Goal: Information Seeking & Learning: Learn about a topic

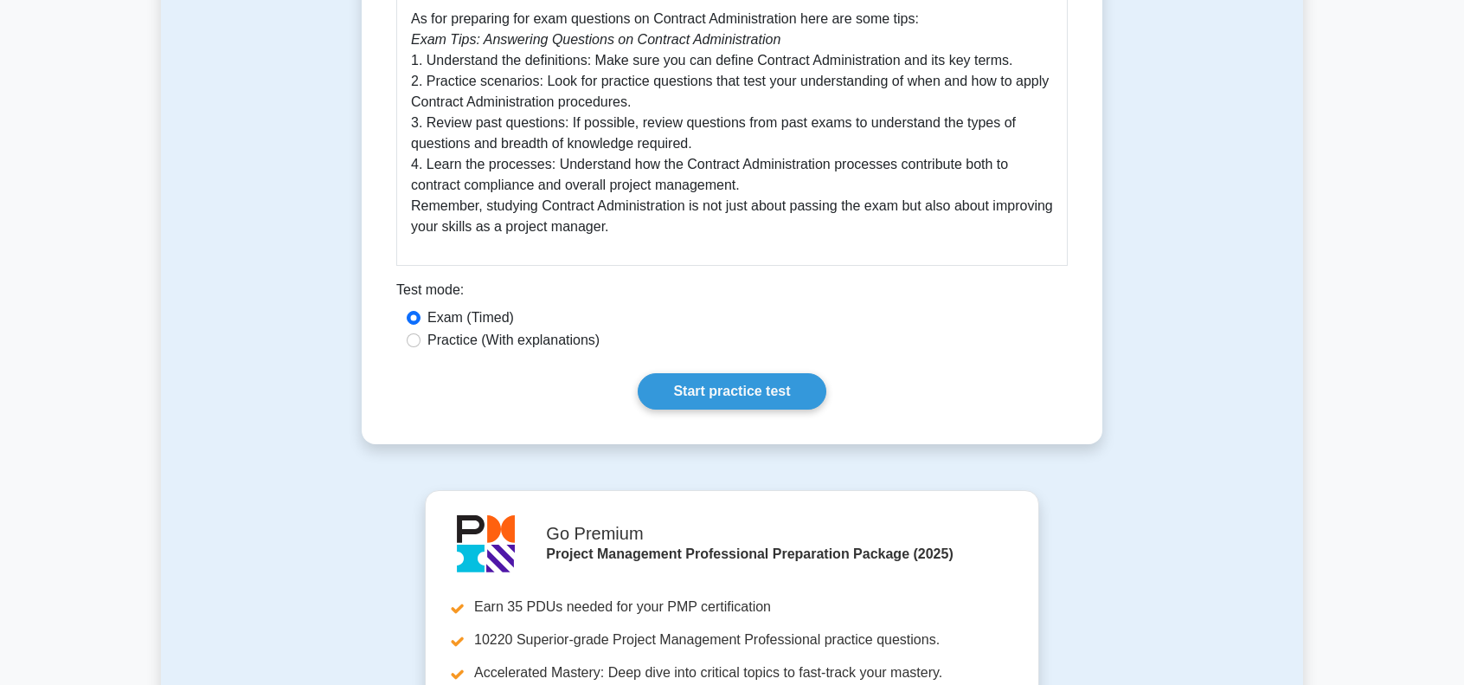
scroll to position [865, 0]
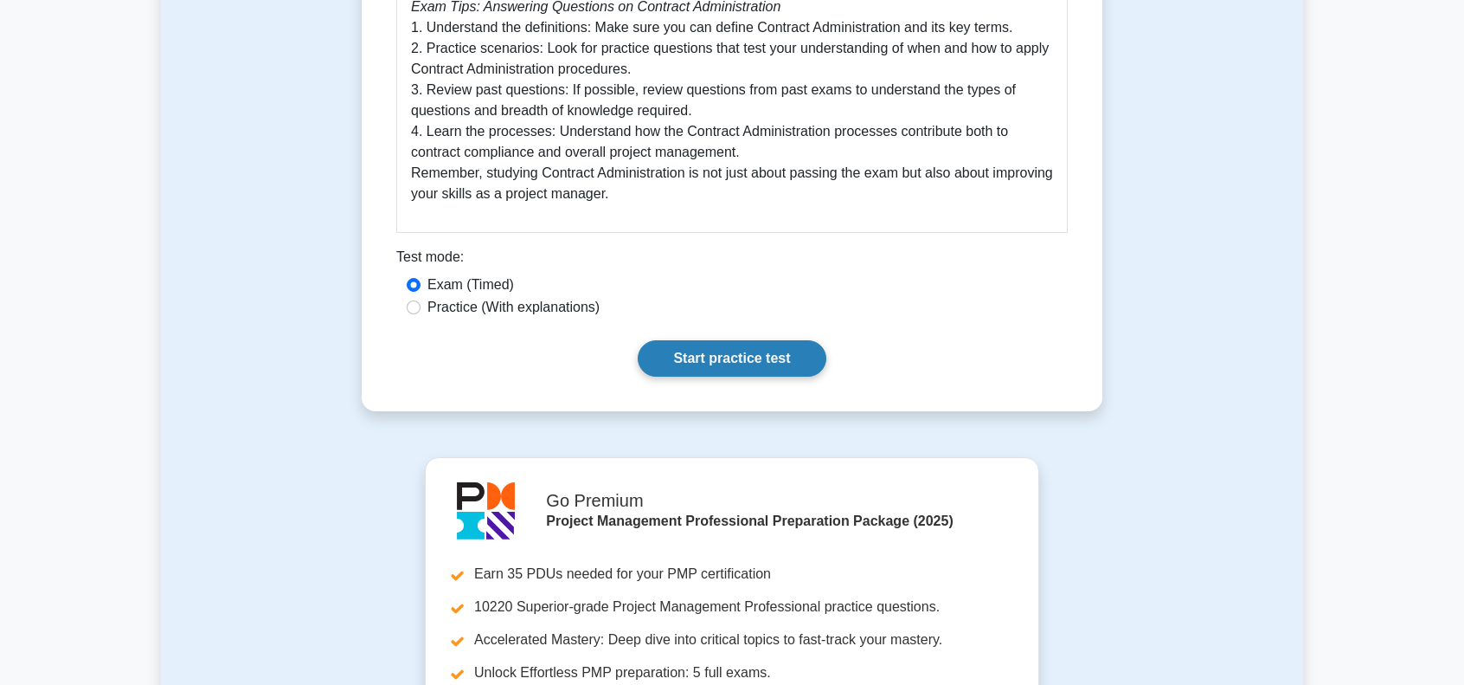
click at [717, 357] on link "Start practice test" at bounding box center [732, 358] width 188 height 36
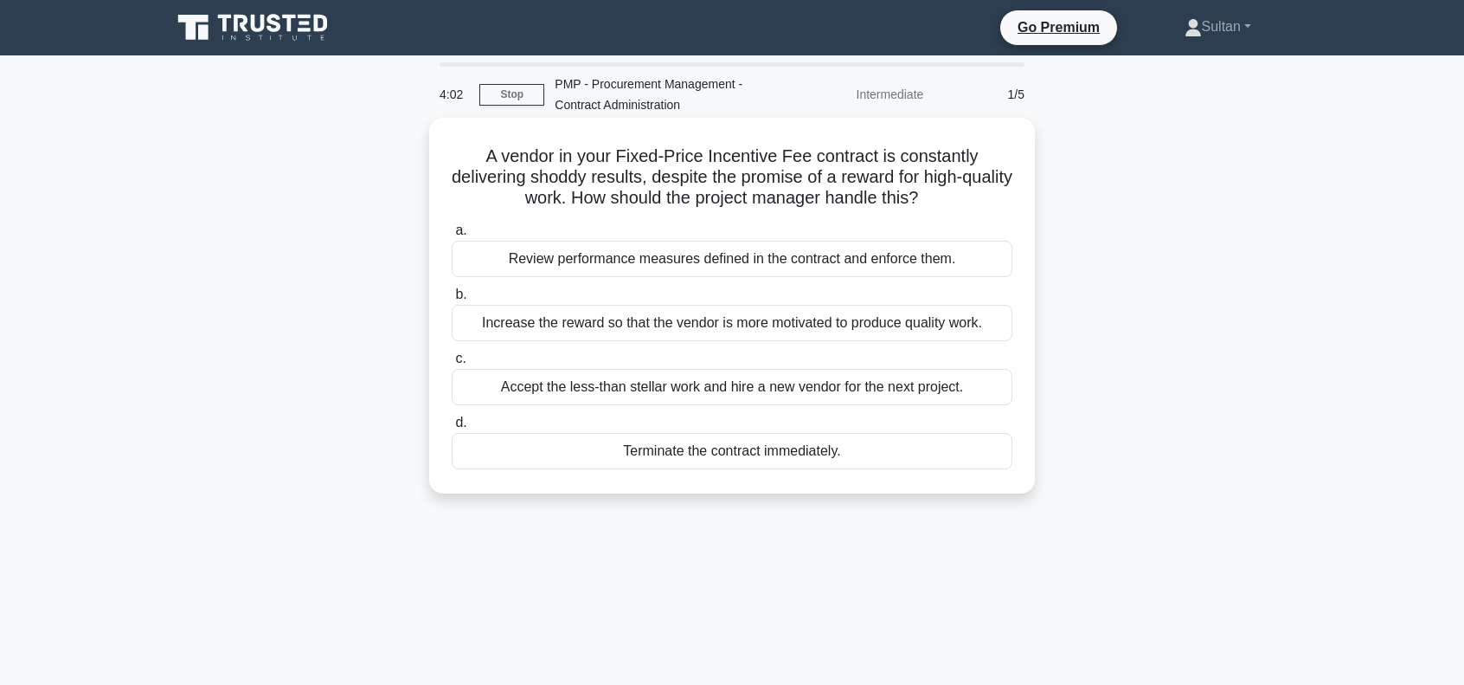
click at [724, 260] on div "Review performance measures defined in the contract and enforce them." at bounding box center [732, 259] width 561 height 36
click at [452, 236] on input "a. Review performance measures defined in the contract and enforce them." at bounding box center [452, 230] width 0 height 11
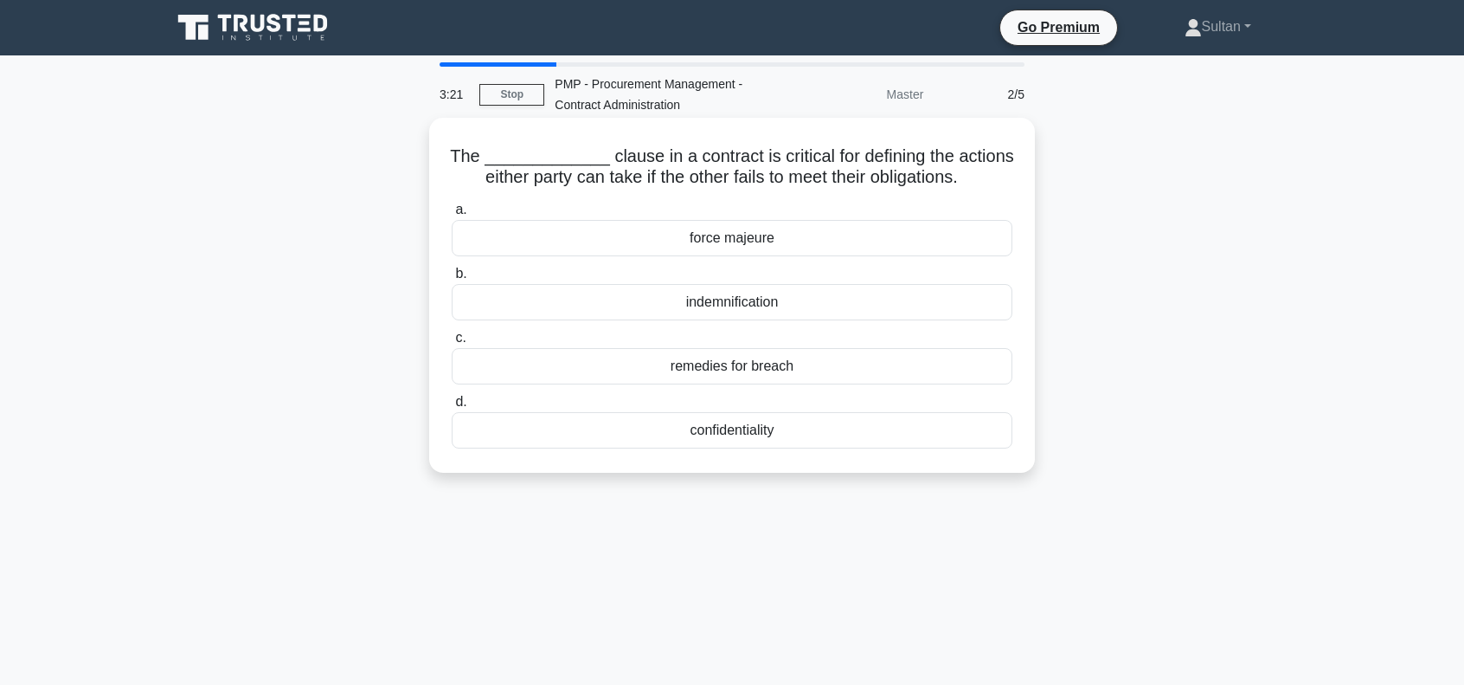
click at [715, 302] on div "indemnification" at bounding box center [732, 302] width 561 height 36
click at [452, 280] on input "b. indemnification" at bounding box center [452, 273] width 0 height 11
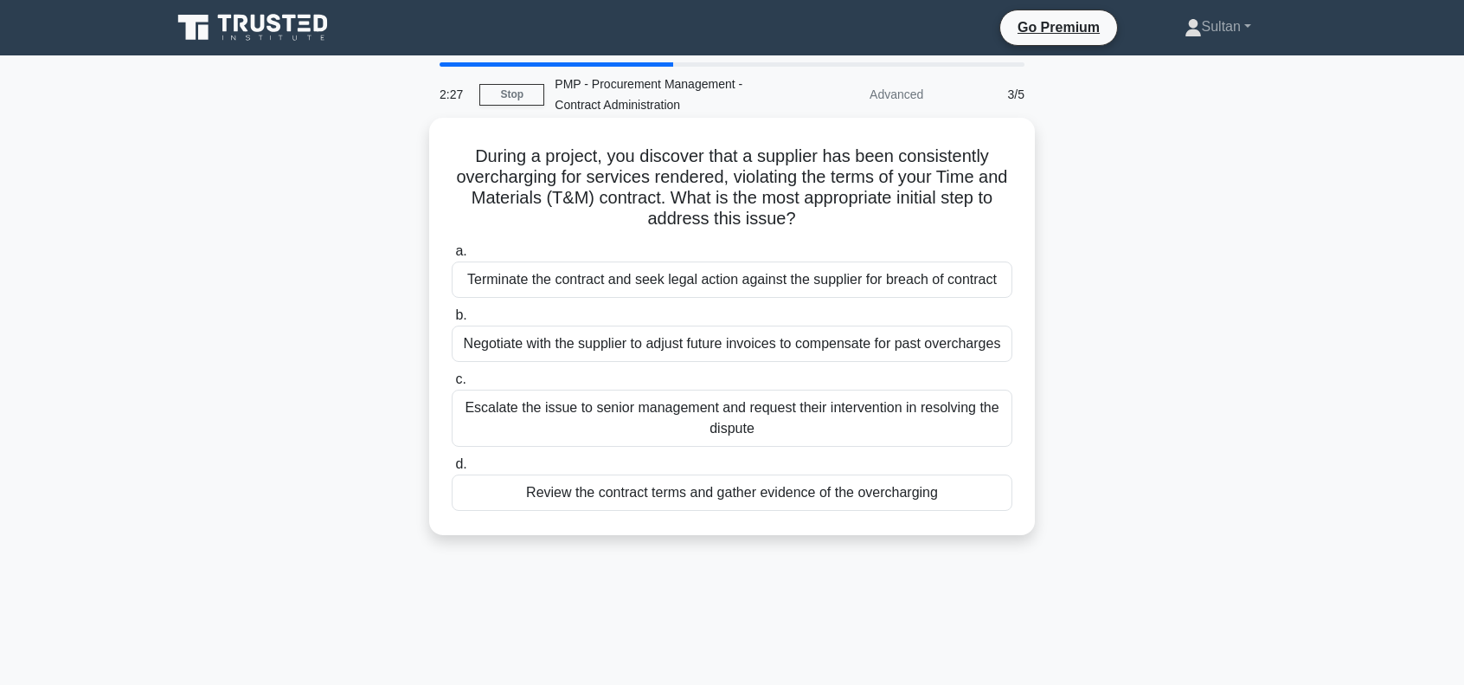
click at [769, 492] on div "Review the contract terms and gather evidence of the overcharging" at bounding box center [732, 492] width 561 height 36
click at [452, 470] on input "d. Review the contract terms and gather evidence of the overcharging" at bounding box center [452, 464] width 0 height 11
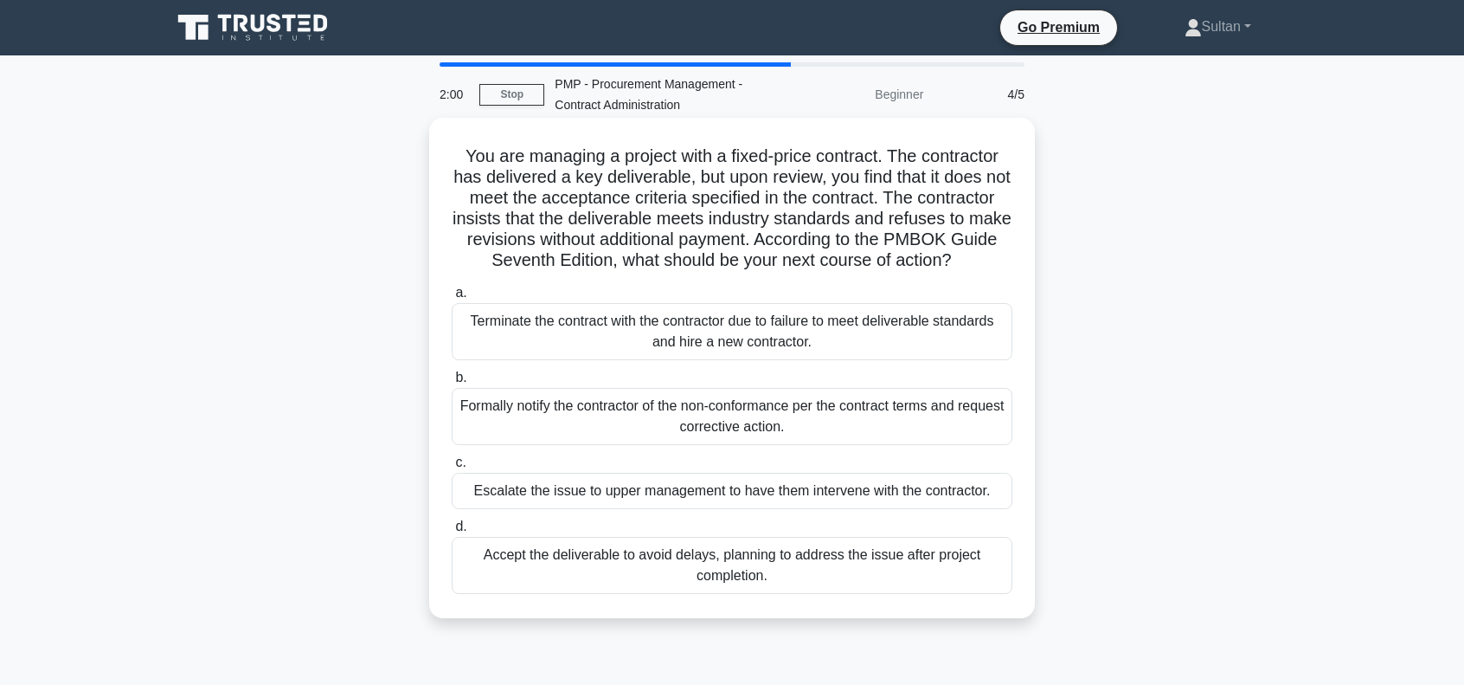
click at [741, 439] on div "Formally notify the contractor of the non-conformance per the contract terms an…" at bounding box center [732, 416] width 561 height 57
click at [452, 383] on input "b. Formally notify the contractor of the non-conformance per the contract terms…" at bounding box center [452, 377] width 0 height 11
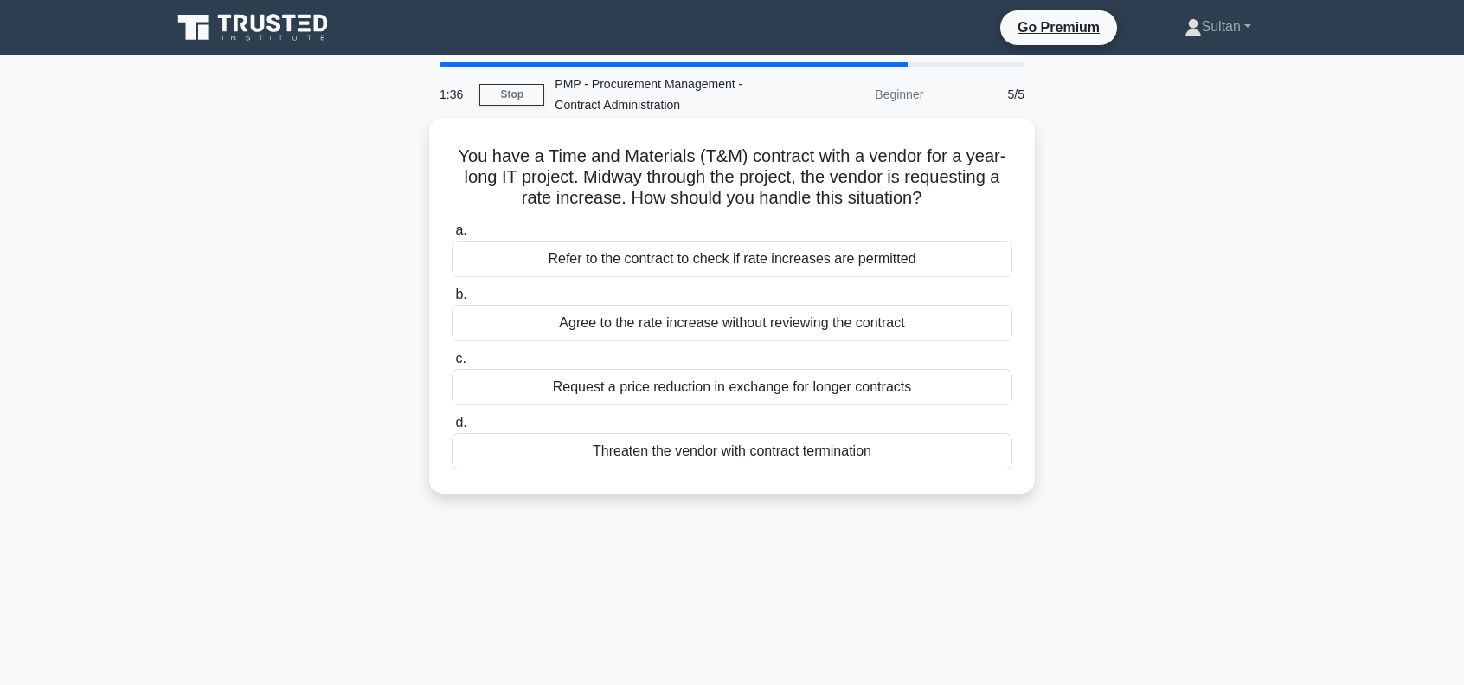
click at [673, 261] on div "Refer to the contract to check if rate increases are permitted" at bounding box center [732, 259] width 561 height 36
click at [452, 236] on input "a. Refer to the contract to check if rate increases are permitted" at bounding box center [452, 230] width 0 height 11
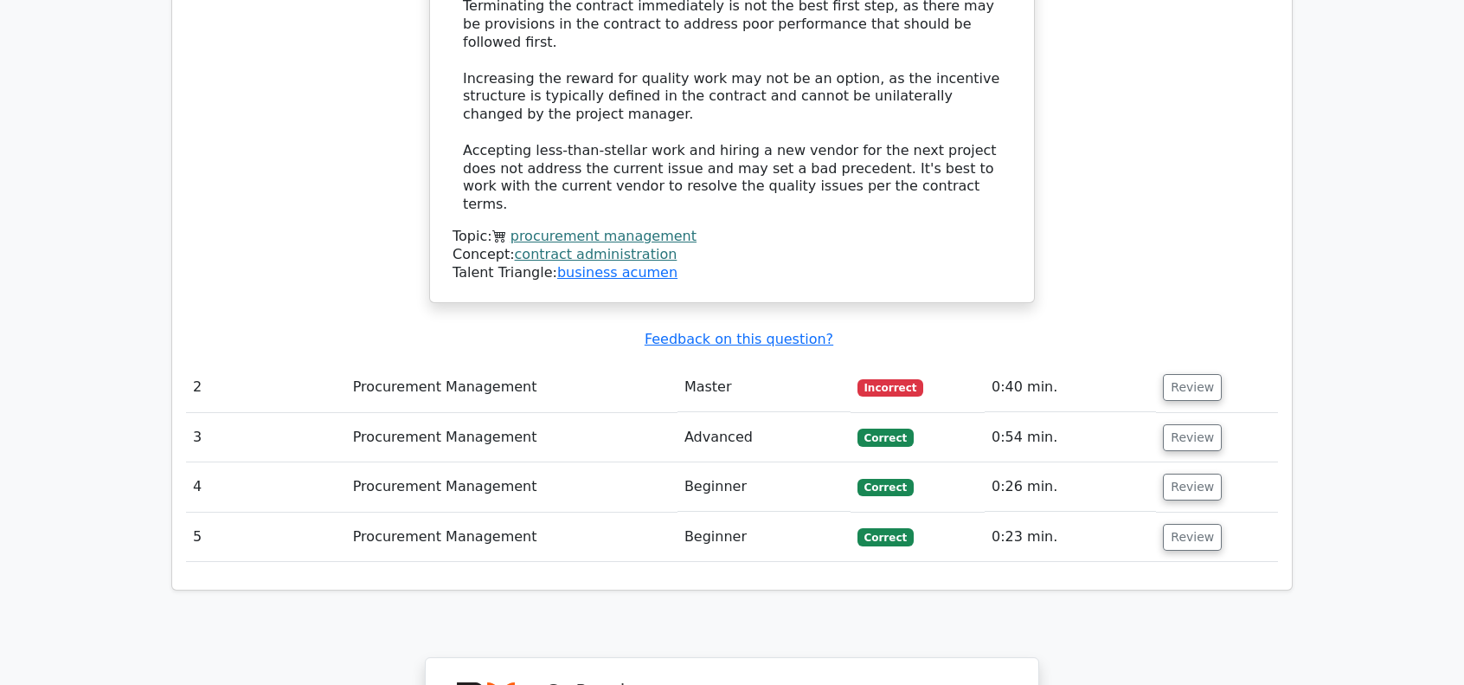
scroll to position [1991, 0]
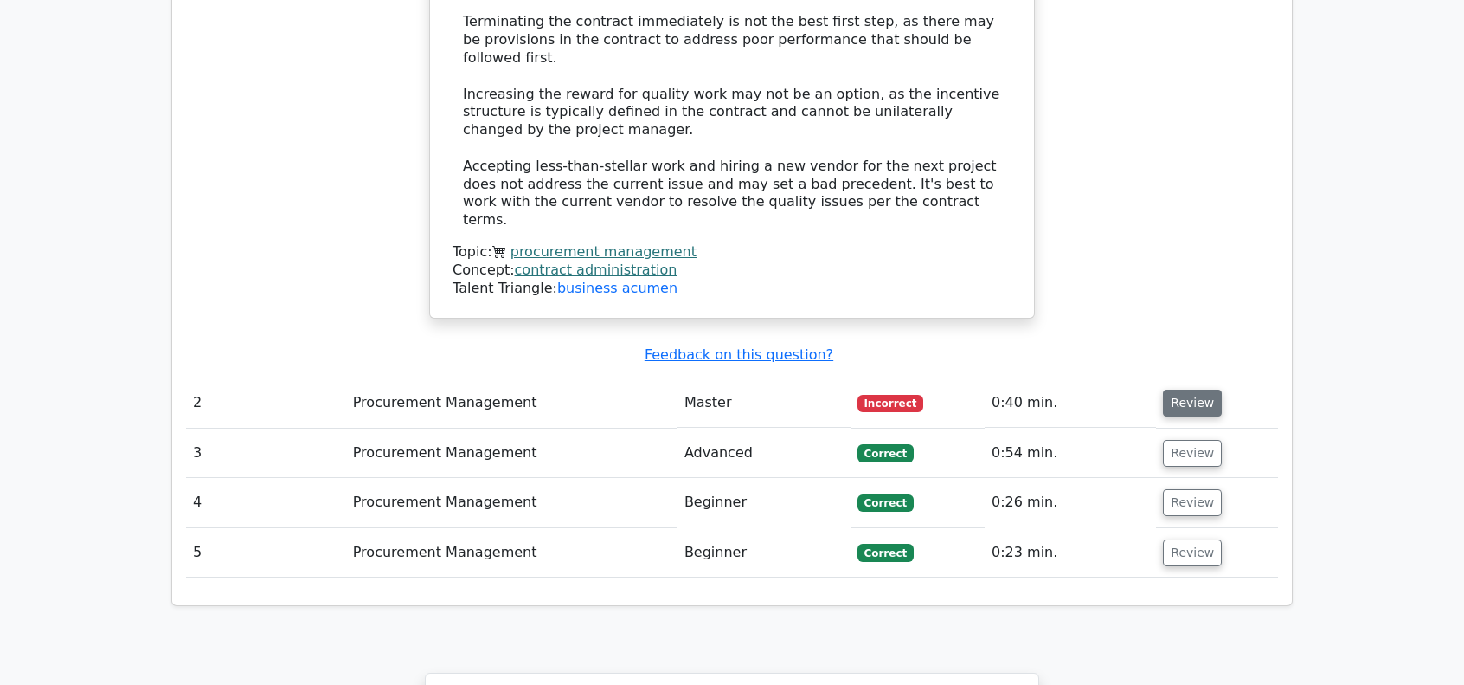
click at [1194, 389] on button "Review" at bounding box center [1192, 402] width 59 height 27
